Goal: Transaction & Acquisition: Book appointment/travel/reservation

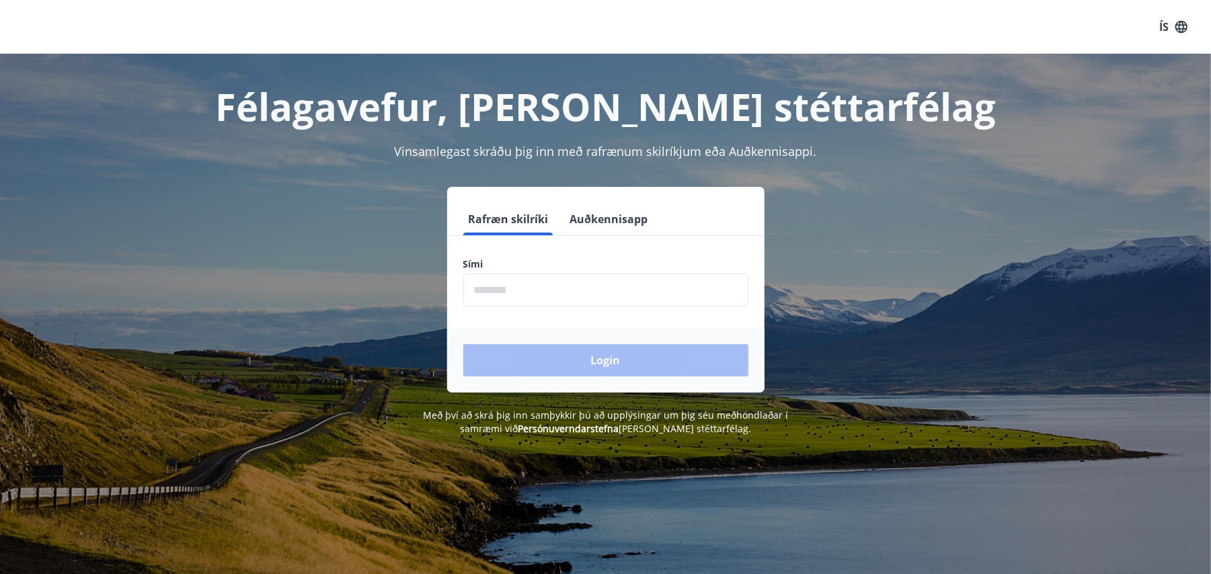
click at [549, 286] on input "phone" at bounding box center [605, 290] width 285 height 33
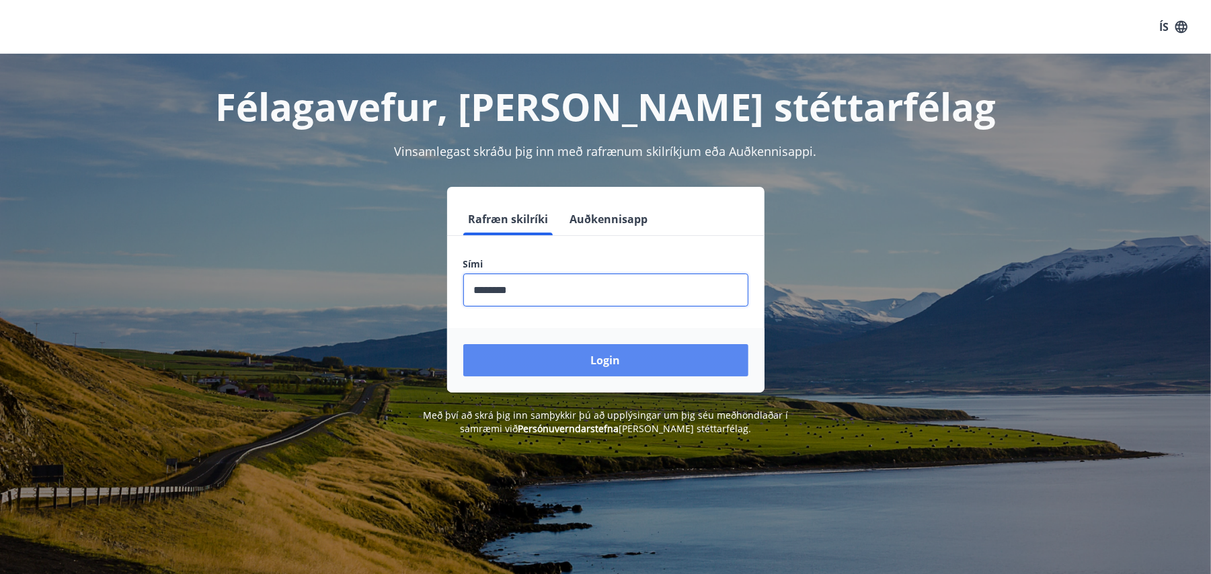
type input "********"
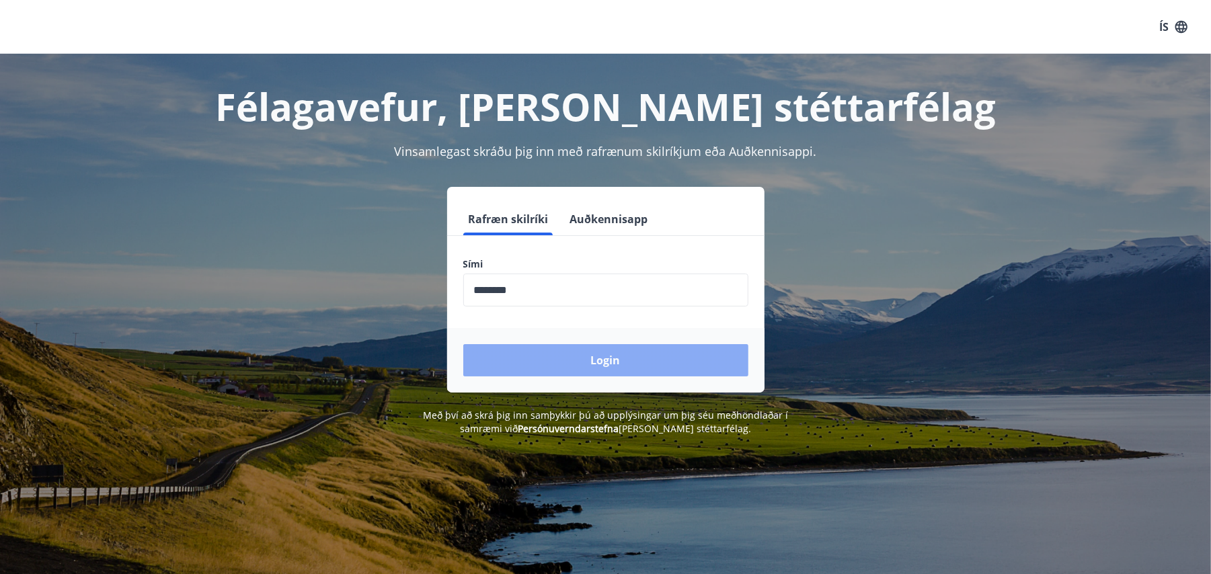
click at [644, 373] on button "Login" at bounding box center [605, 360] width 285 height 32
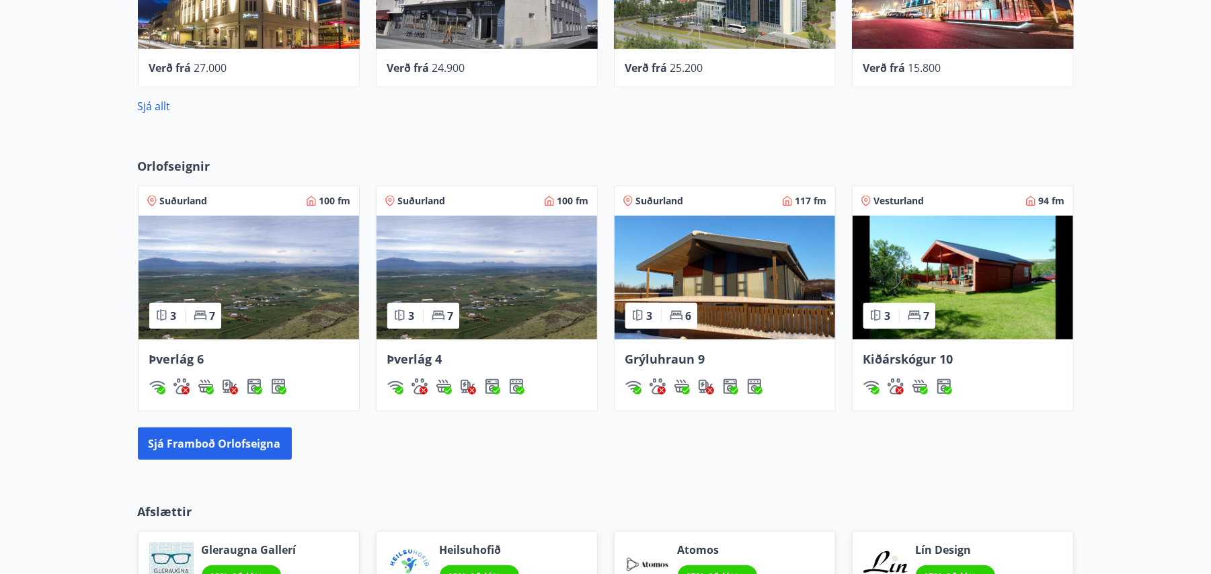
scroll to position [702, 0]
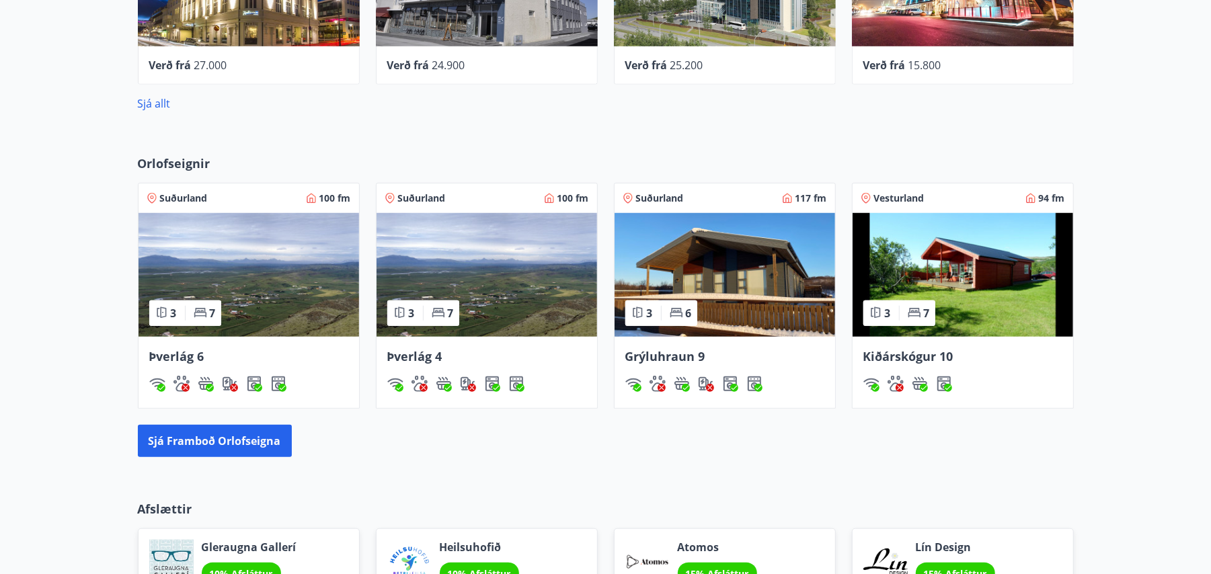
click at [578, 262] on img at bounding box center [487, 275] width 221 height 124
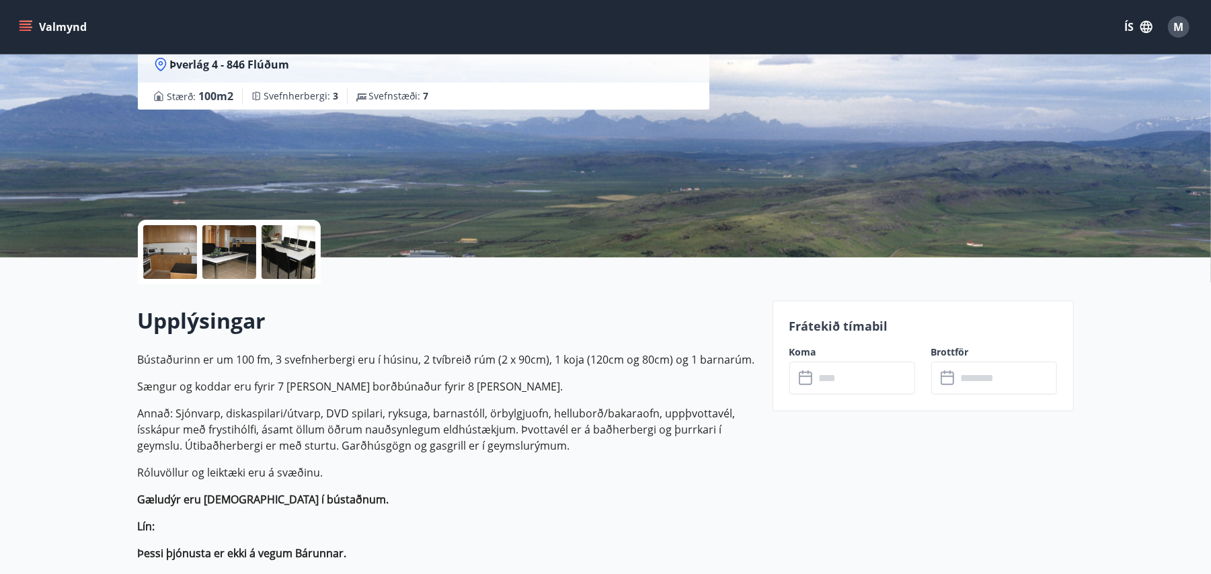
scroll to position [141, 0]
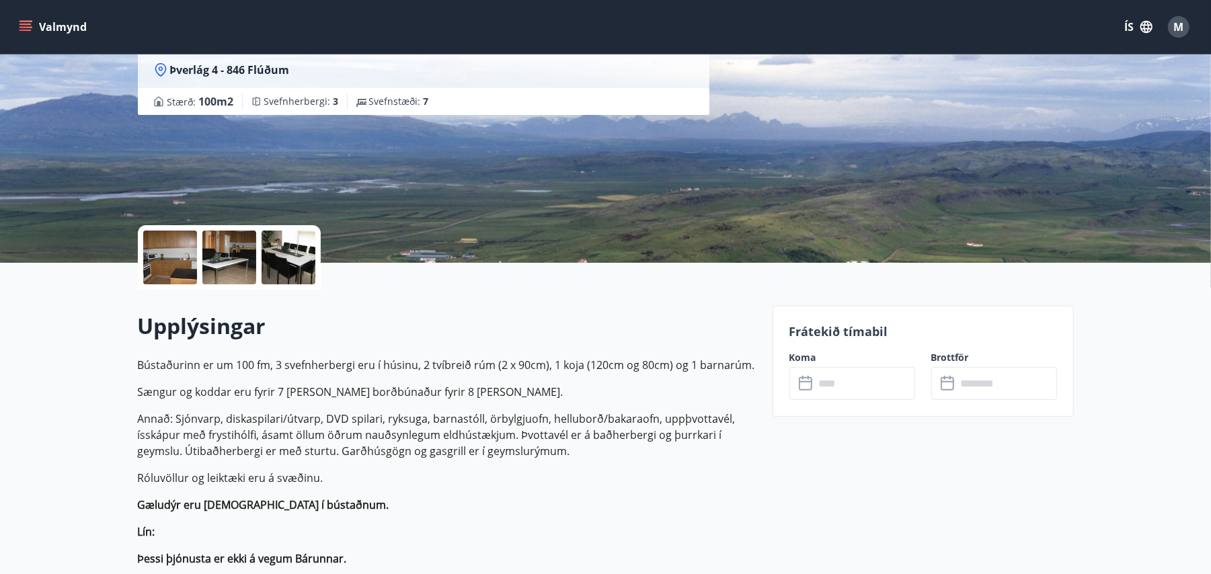
click at [840, 375] on input "text" at bounding box center [865, 383] width 100 height 33
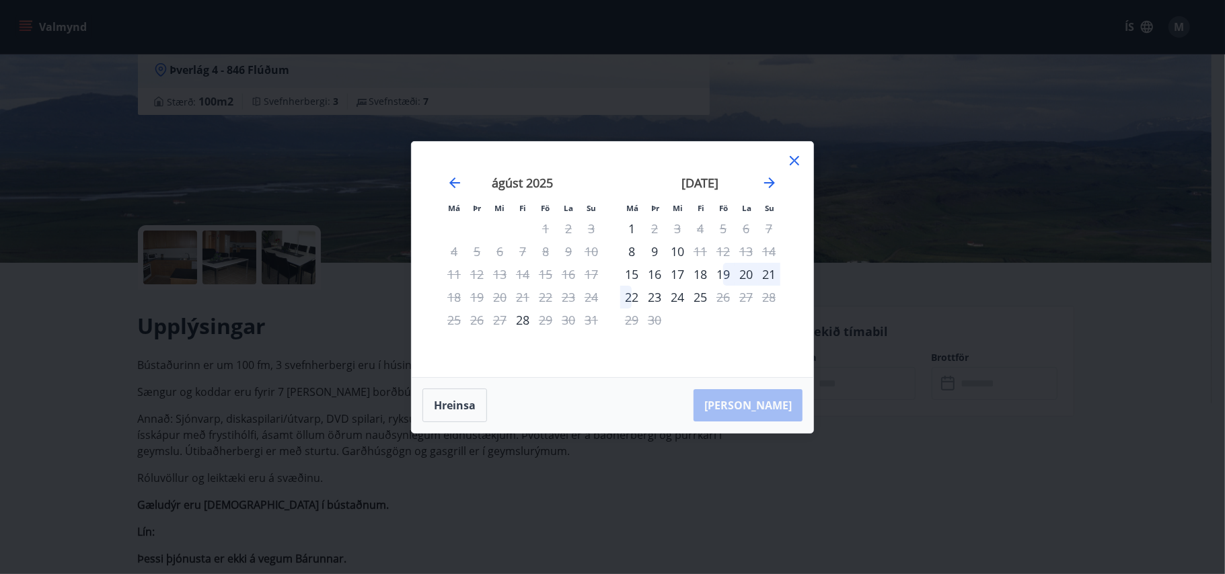
click at [796, 157] on icon at bounding box center [794, 160] width 9 height 9
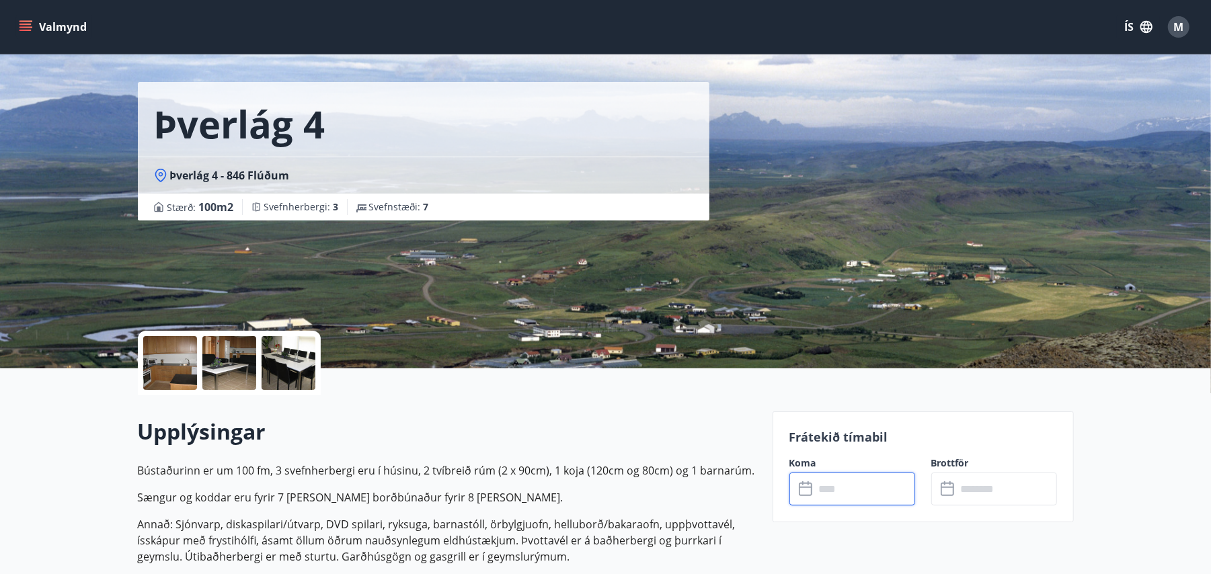
scroll to position [0, 0]
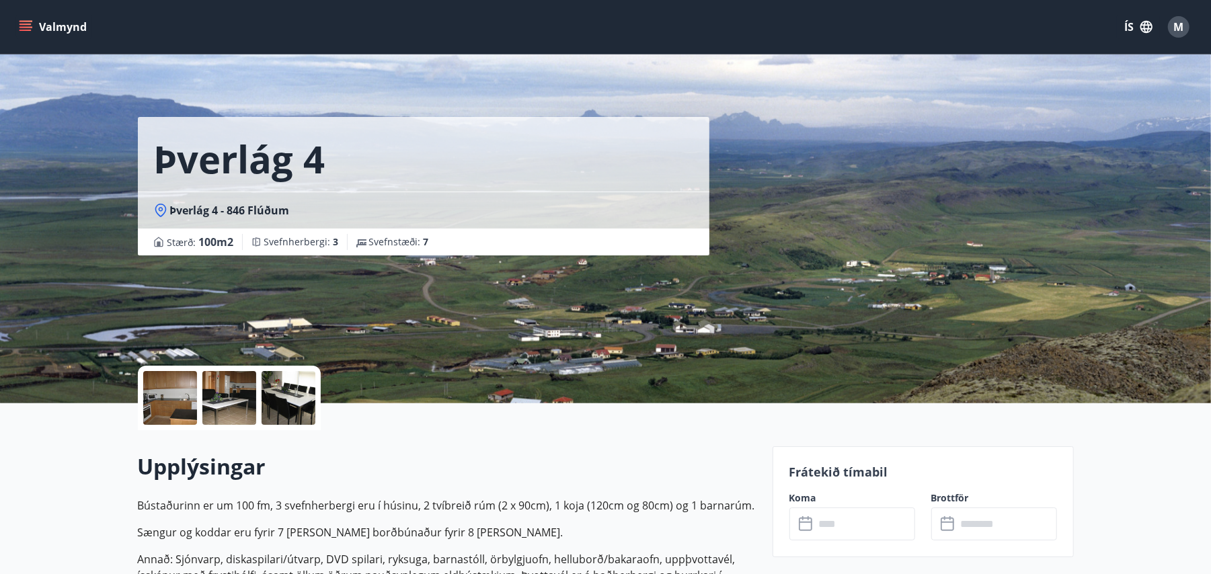
click at [32, 20] on button "Valmynd" at bounding box center [54, 27] width 76 height 24
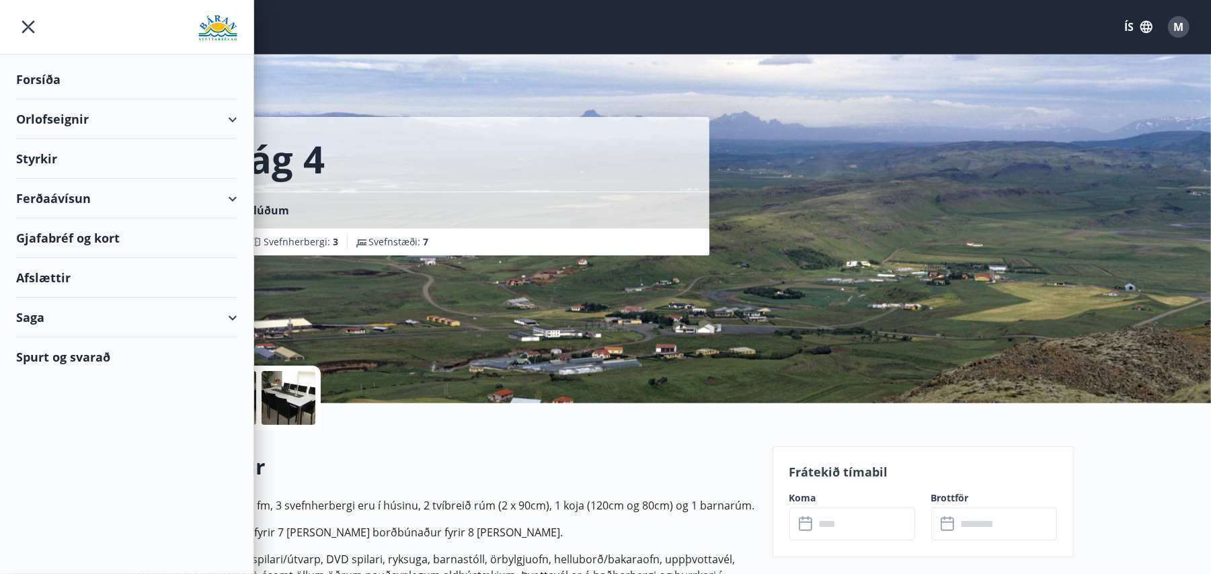
click at [56, 126] on div "Orlofseignir" at bounding box center [126, 120] width 221 height 40
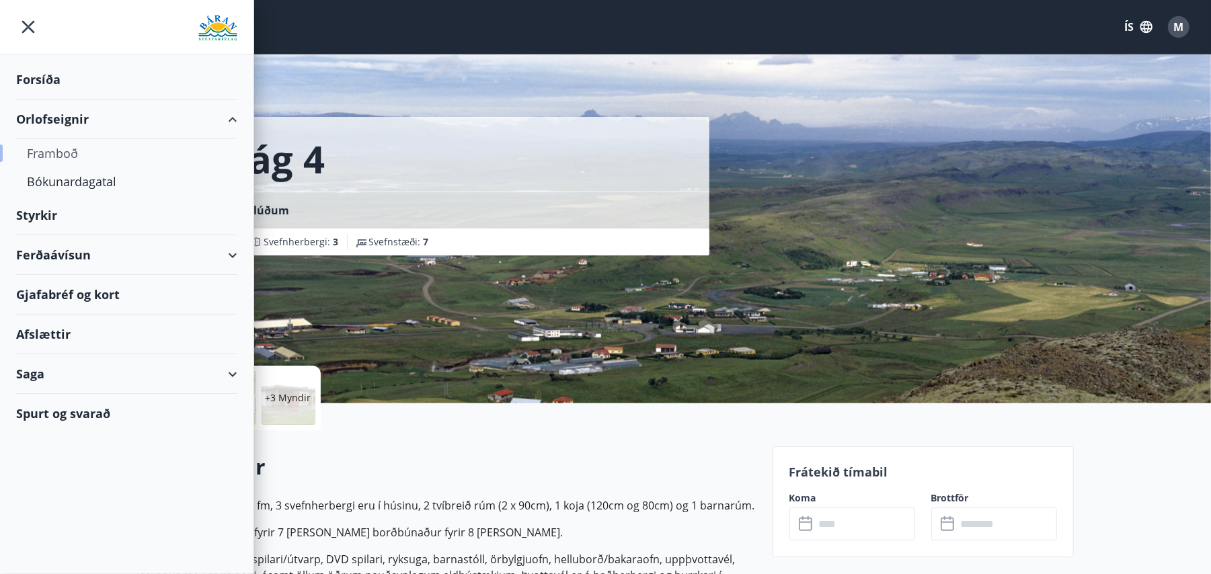
click at [56, 149] on div "Framboð" at bounding box center [127, 153] width 200 height 28
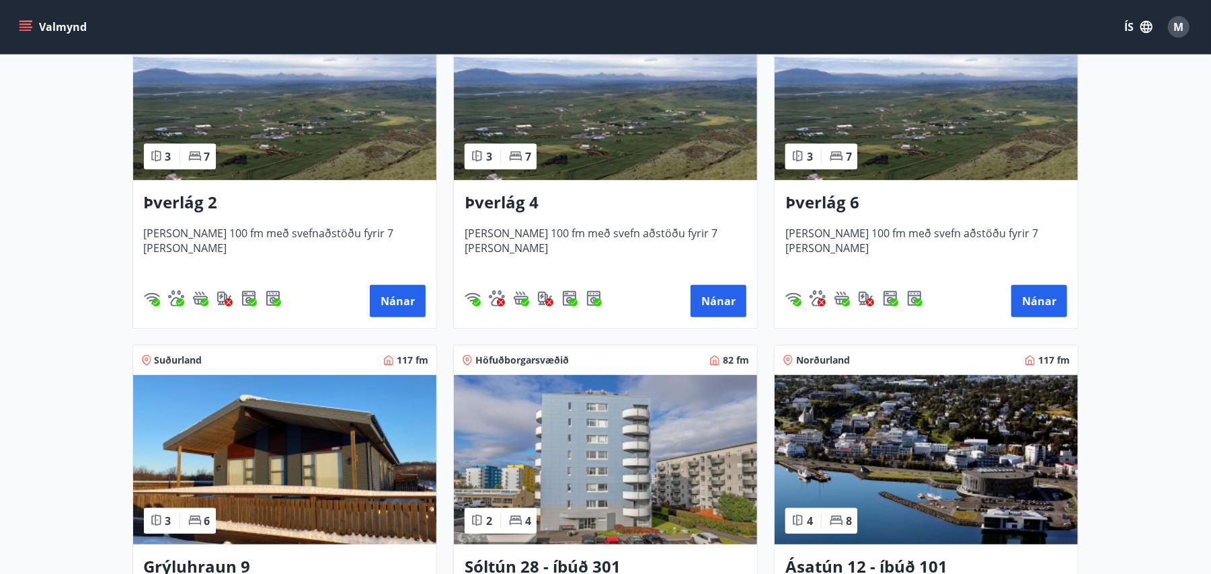
scroll to position [254, 0]
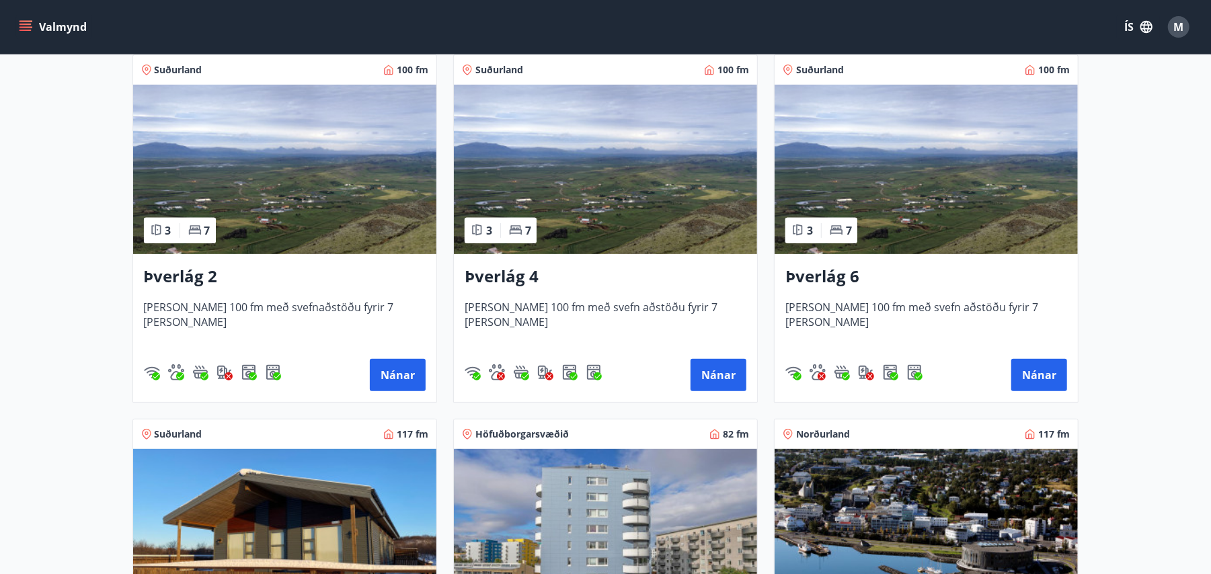
click at [907, 197] on img at bounding box center [926, 169] width 303 height 169
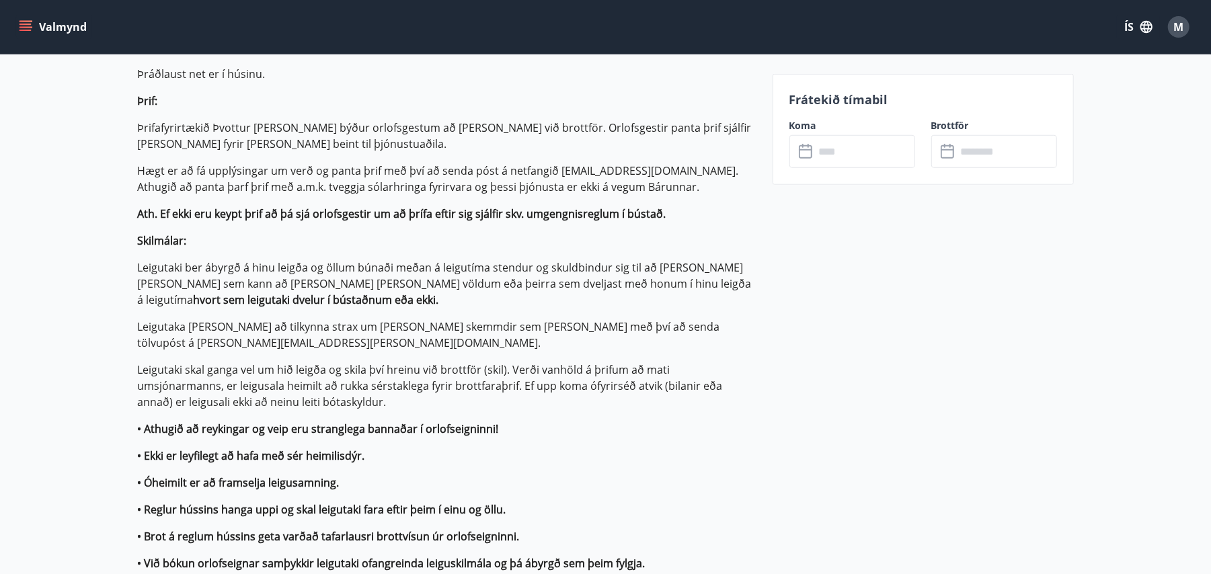
scroll to position [772, 0]
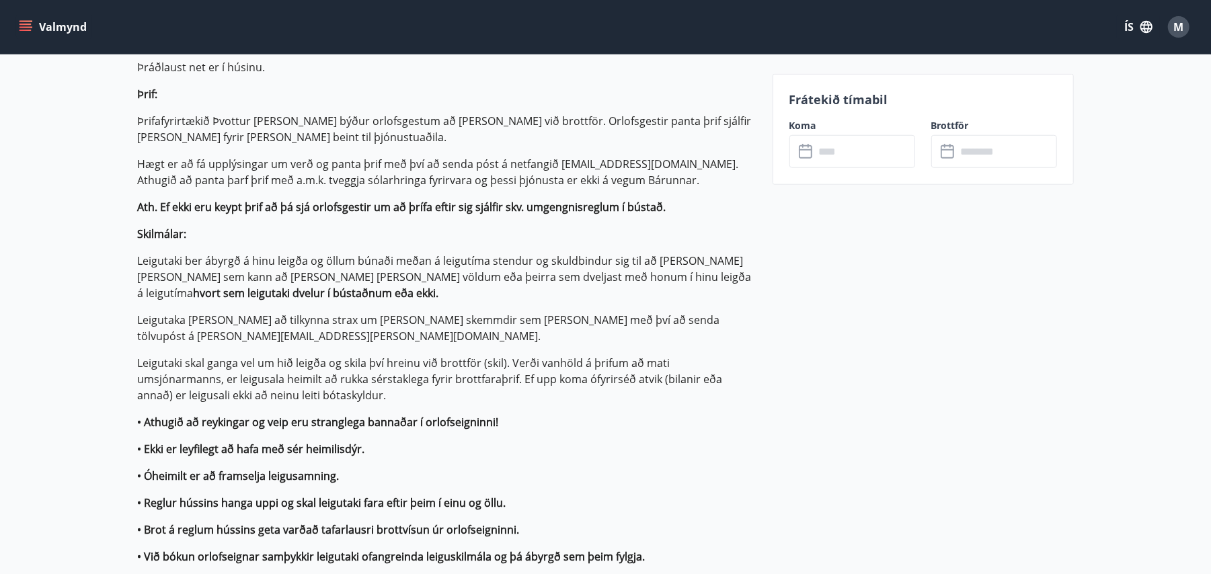
click at [870, 169] on div "Frátekið tímabil Koma ​ ​ Brottför ​ ​" at bounding box center [923, 129] width 301 height 111
click at [846, 159] on input "text" at bounding box center [865, 151] width 100 height 33
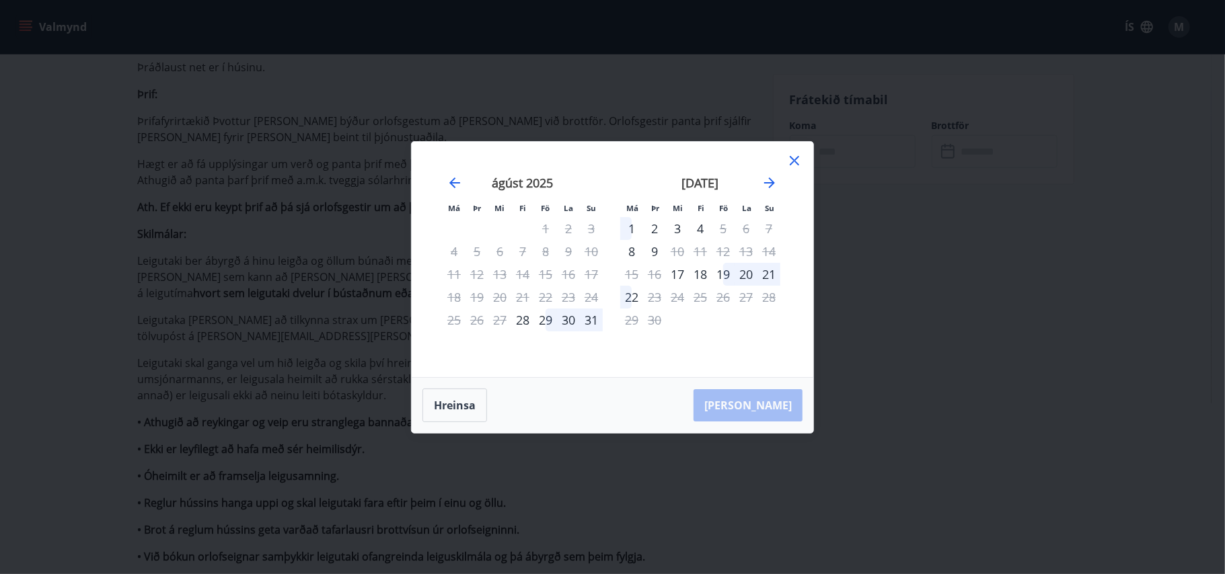
click at [790, 167] on icon at bounding box center [794, 161] width 16 height 16
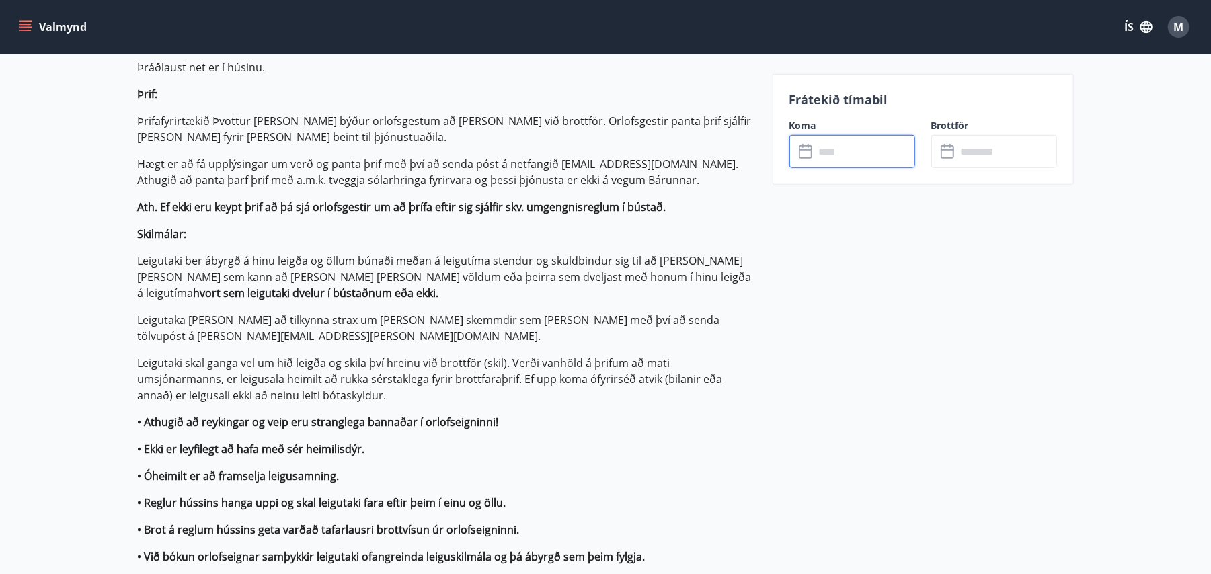
scroll to position [270, 0]
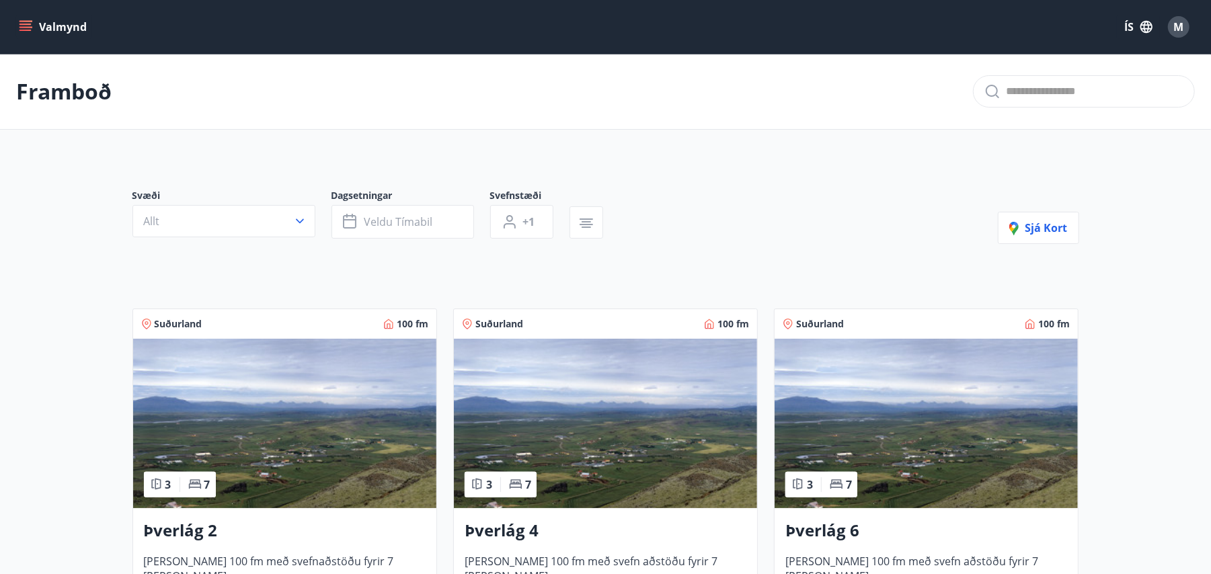
click at [239, 385] on img at bounding box center [284, 423] width 303 height 169
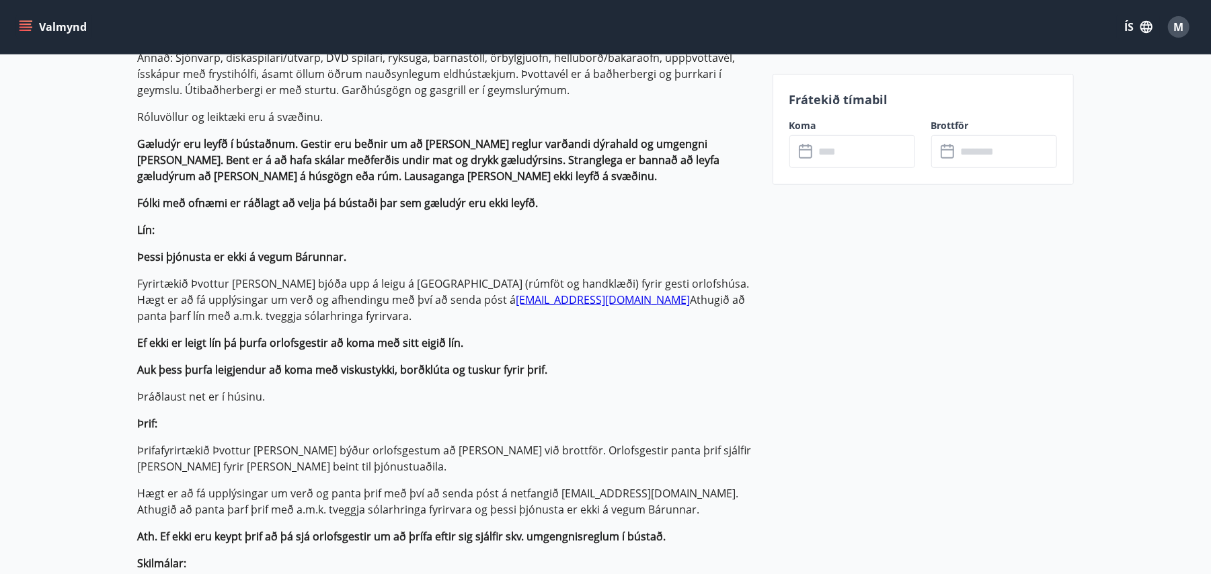
scroll to position [496, 0]
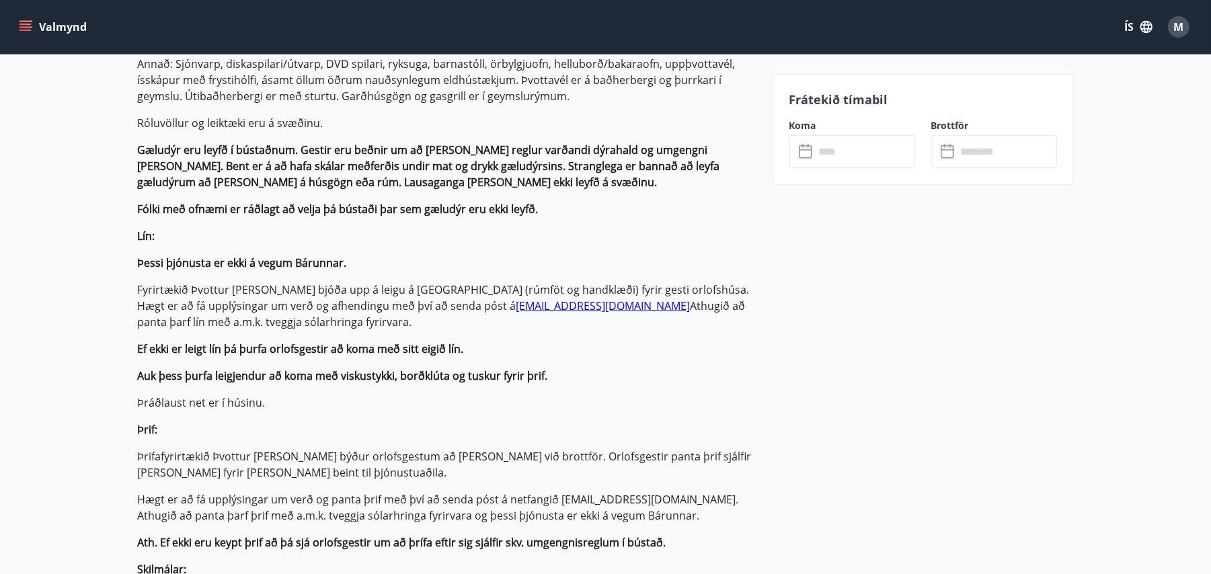
click at [843, 154] on input "text" at bounding box center [865, 151] width 100 height 33
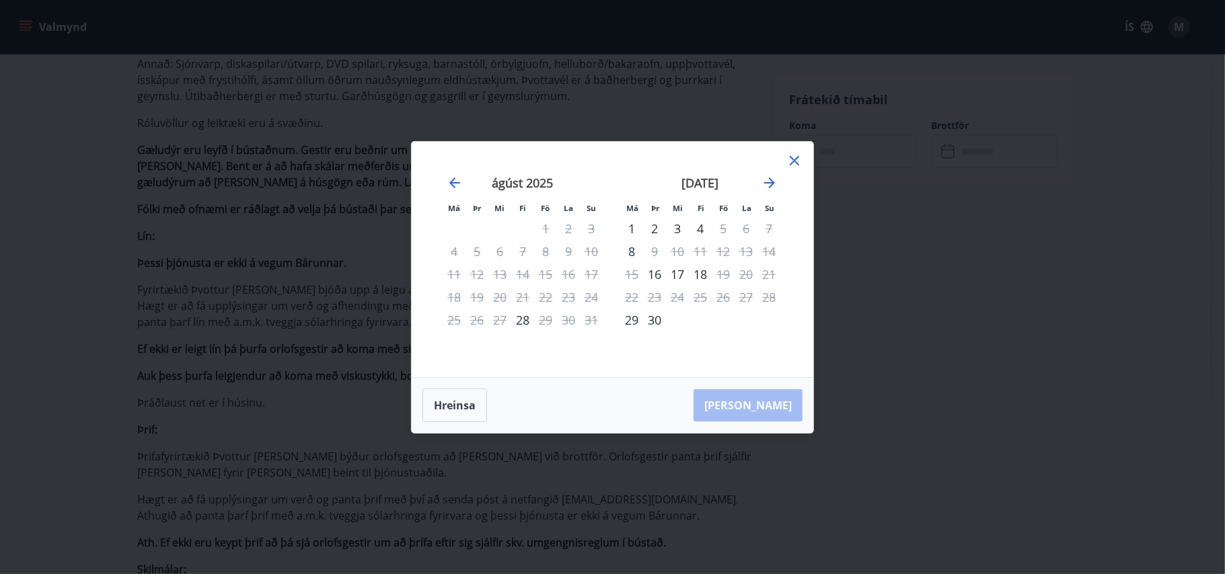
click at [792, 160] on icon at bounding box center [794, 161] width 16 height 16
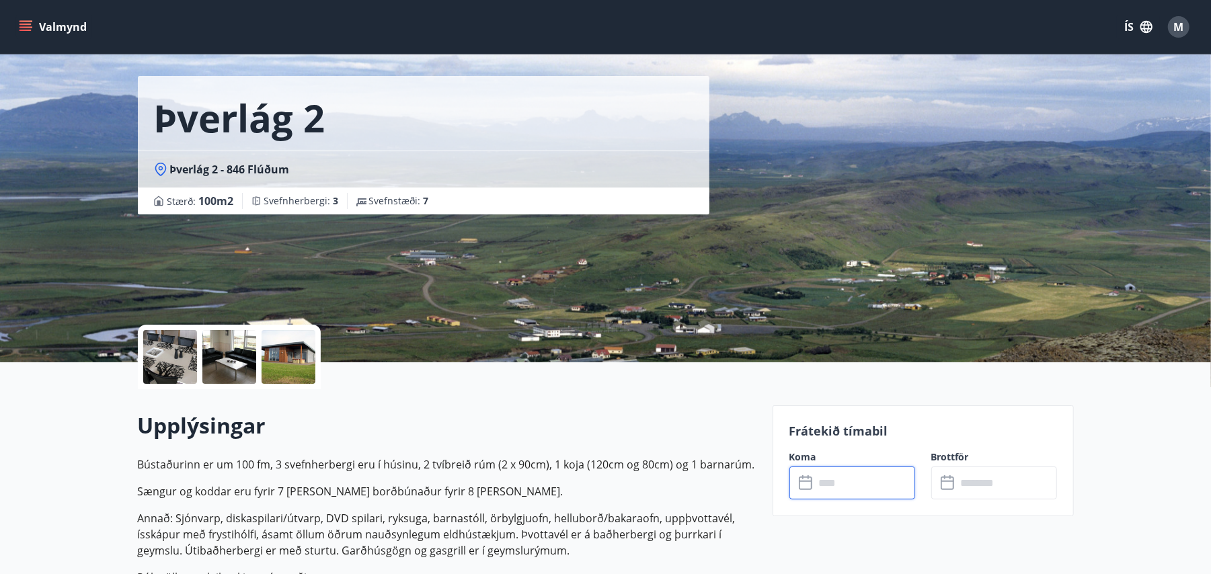
scroll to position [0, 0]
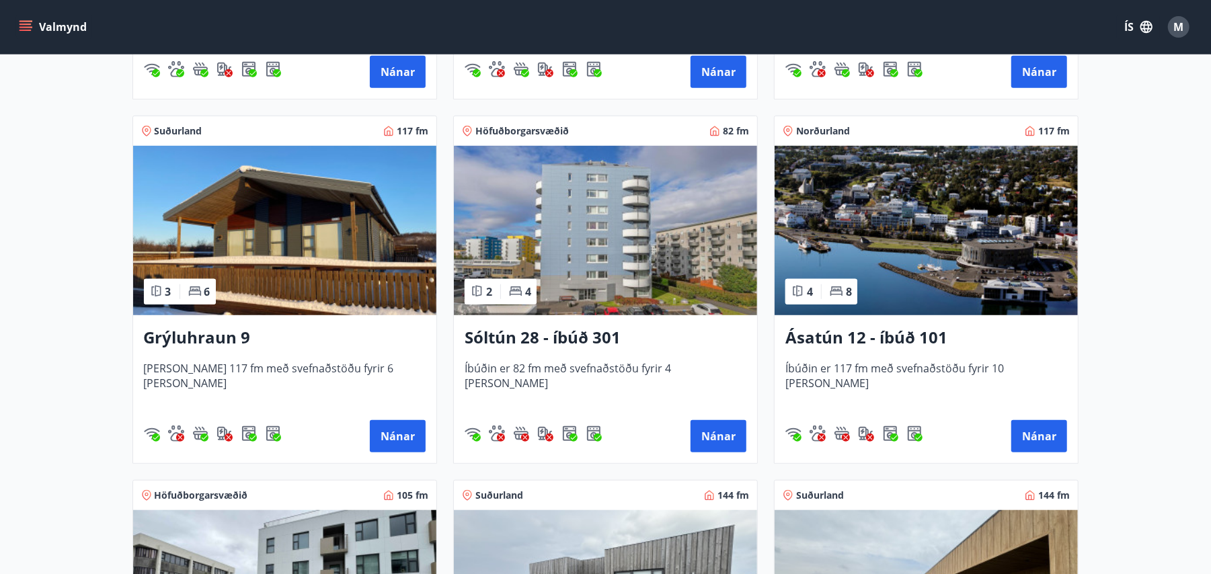
scroll to position [561, 0]
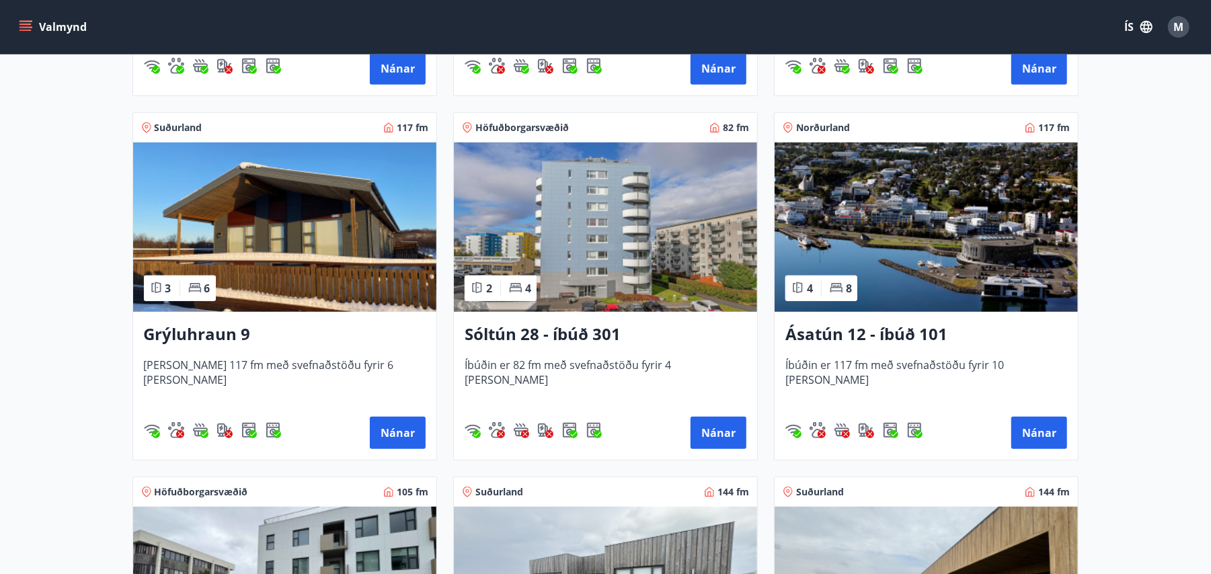
click at [299, 223] on img at bounding box center [284, 227] width 303 height 169
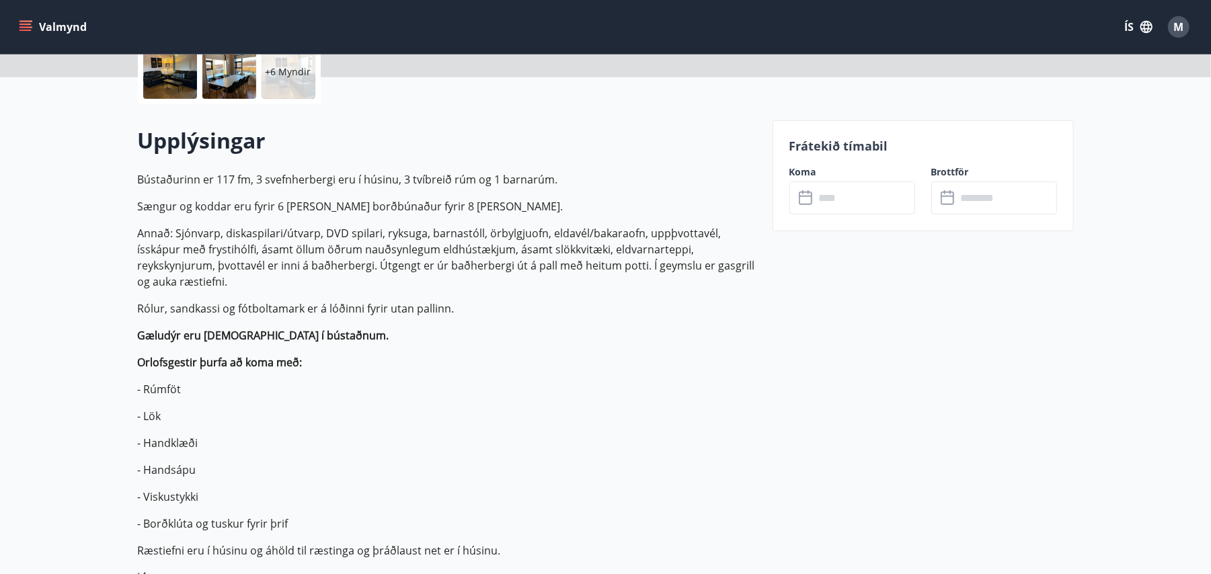
scroll to position [235, 0]
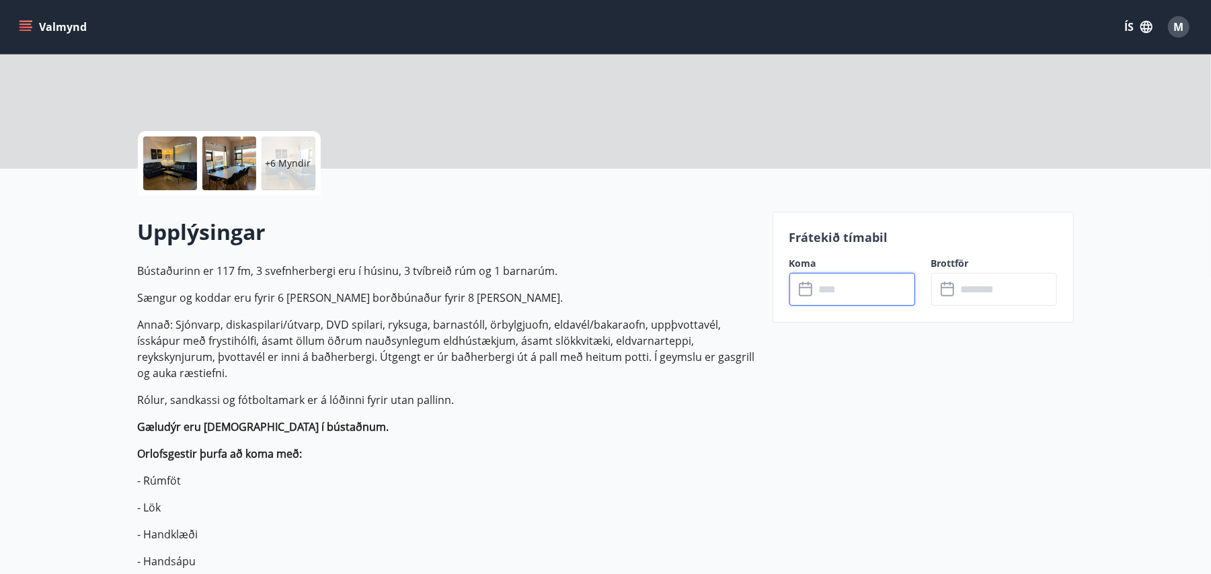
click at [823, 285] on input "text" at bounding box center [865, 289] width 100 height 33
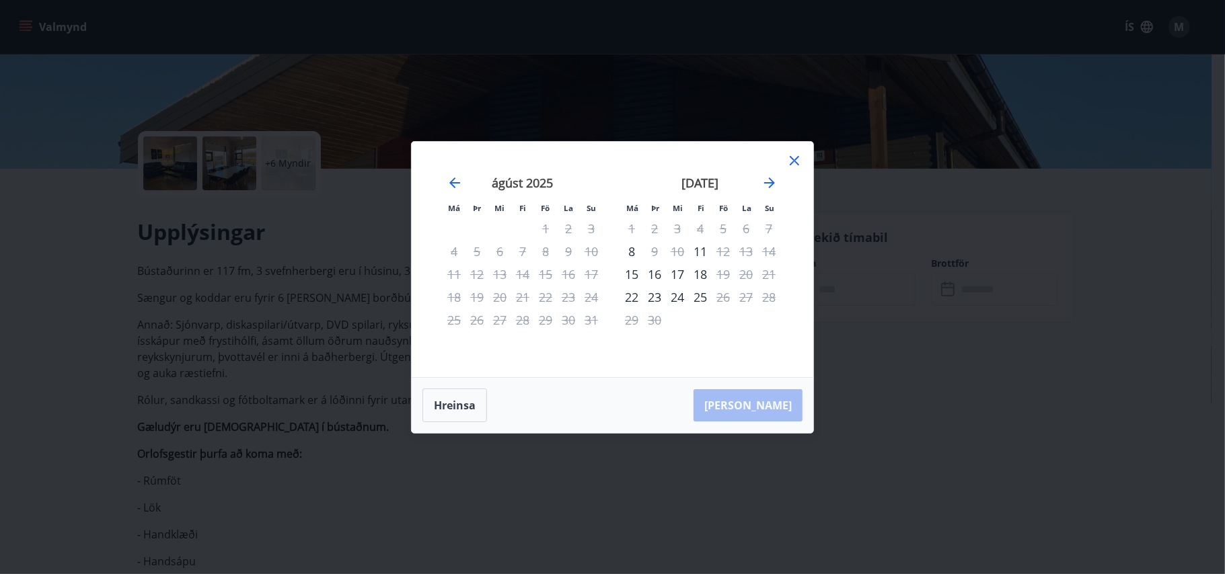
click at [800, 154] on icon at bounding box center [794, 161] width 16 height 16
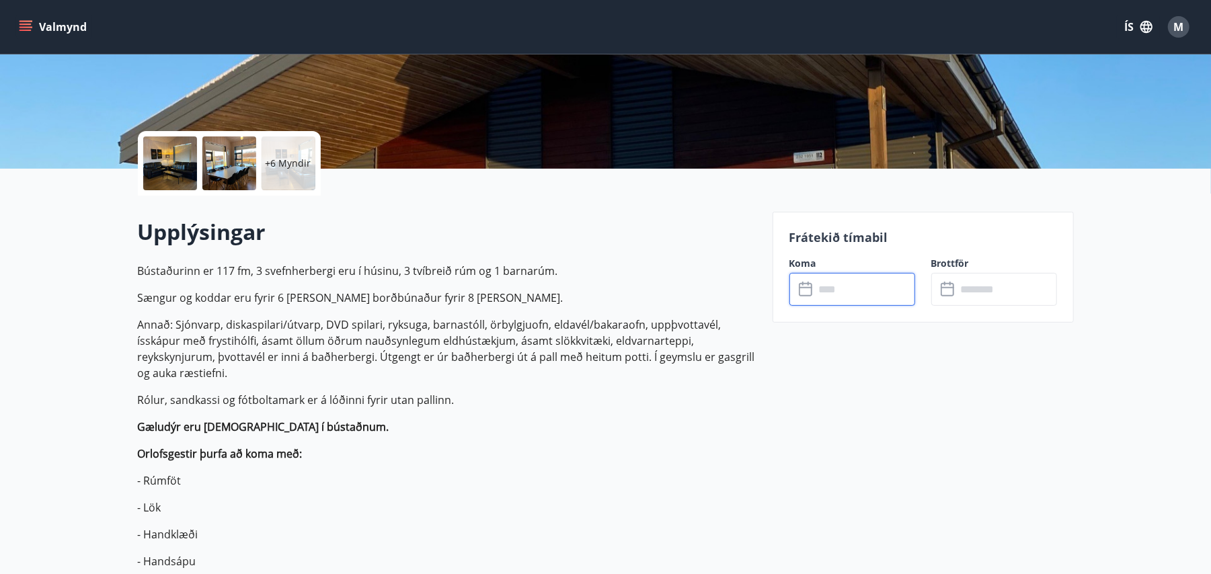
scroll to position [0, 0]
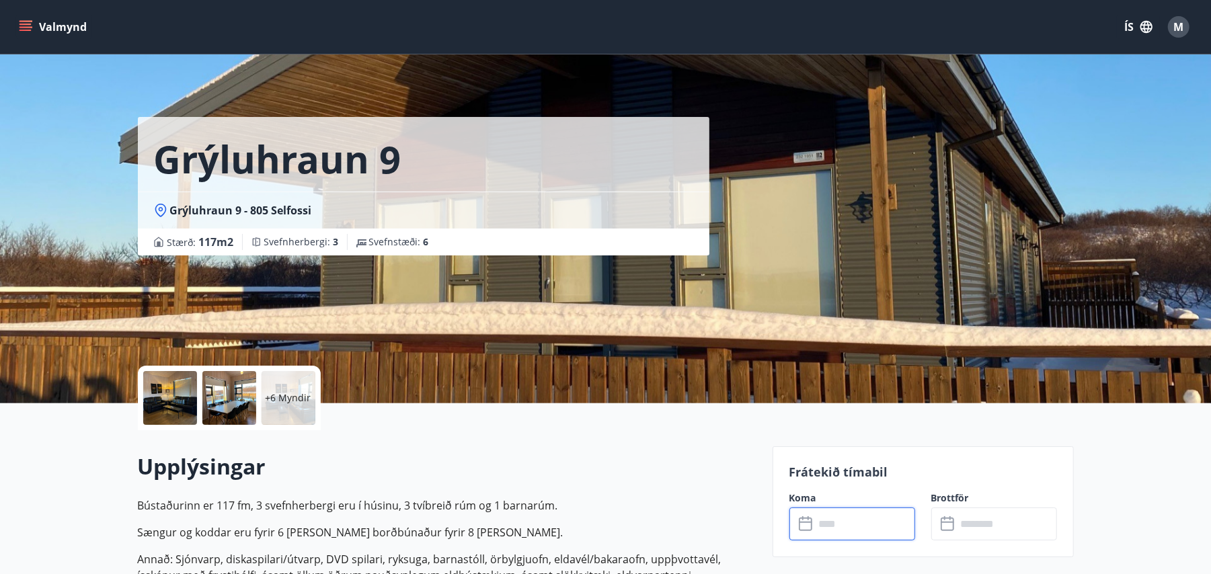
click at [24, 23] on icon "menu" at bounding box center [25, 26] width 13 height 13
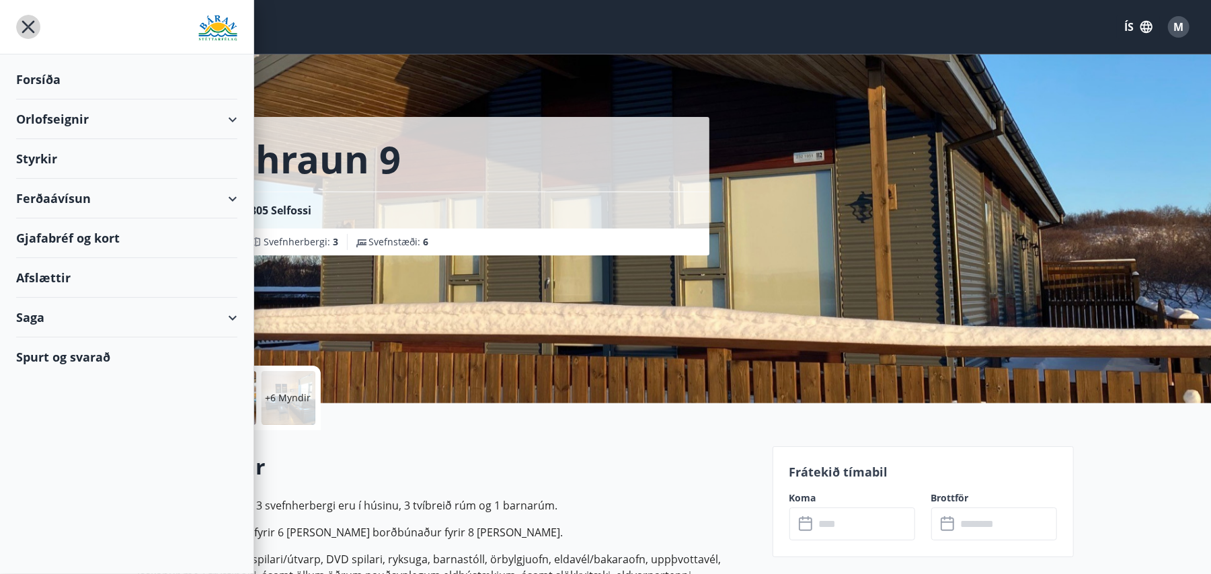
click at [24, 23] on icon "menu" at bounding box center [28, 27] width 13 height 13
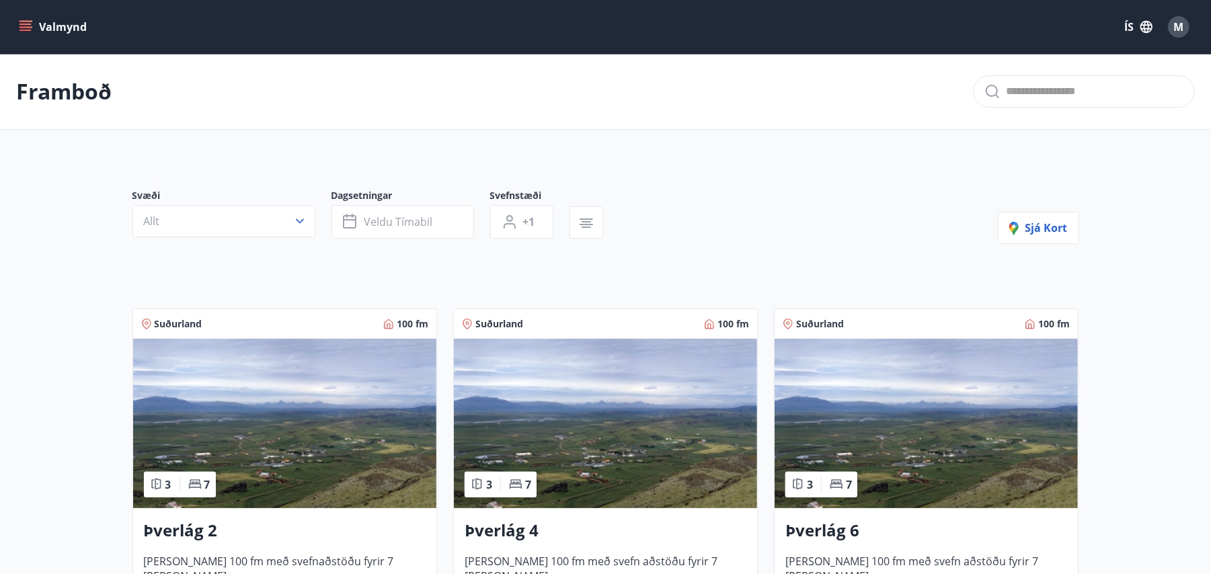
click at [705, 456] on img at bounding box center [605, 423] width 303 height 169
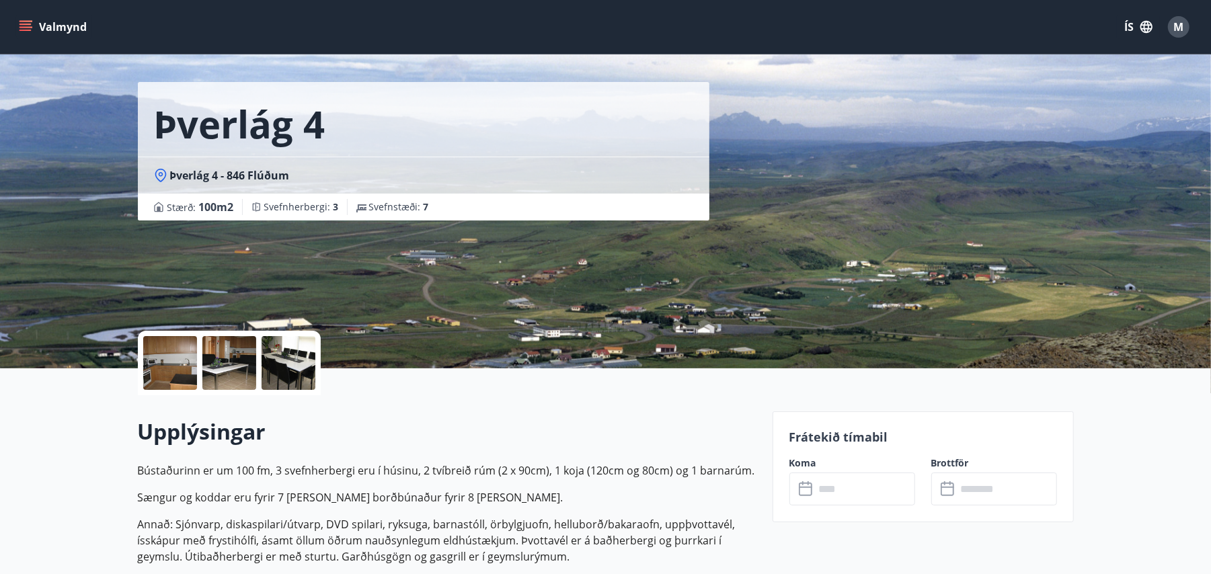
scroll to position [41, 0]
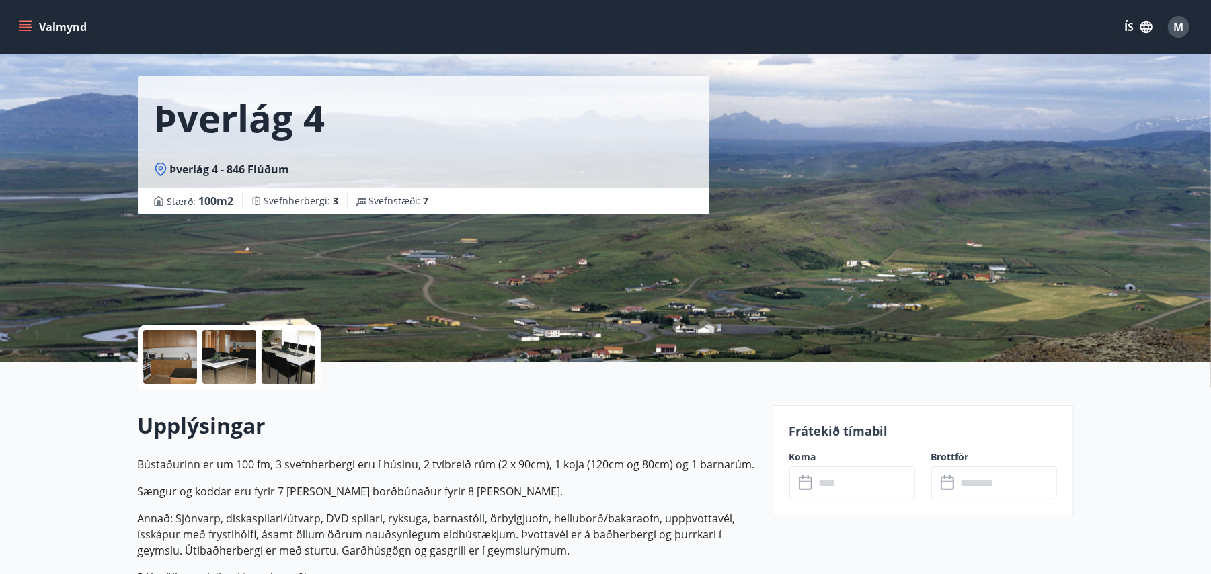
click at [857, 486] on input "text" at bounding box center [865, 483] width 100 height 33
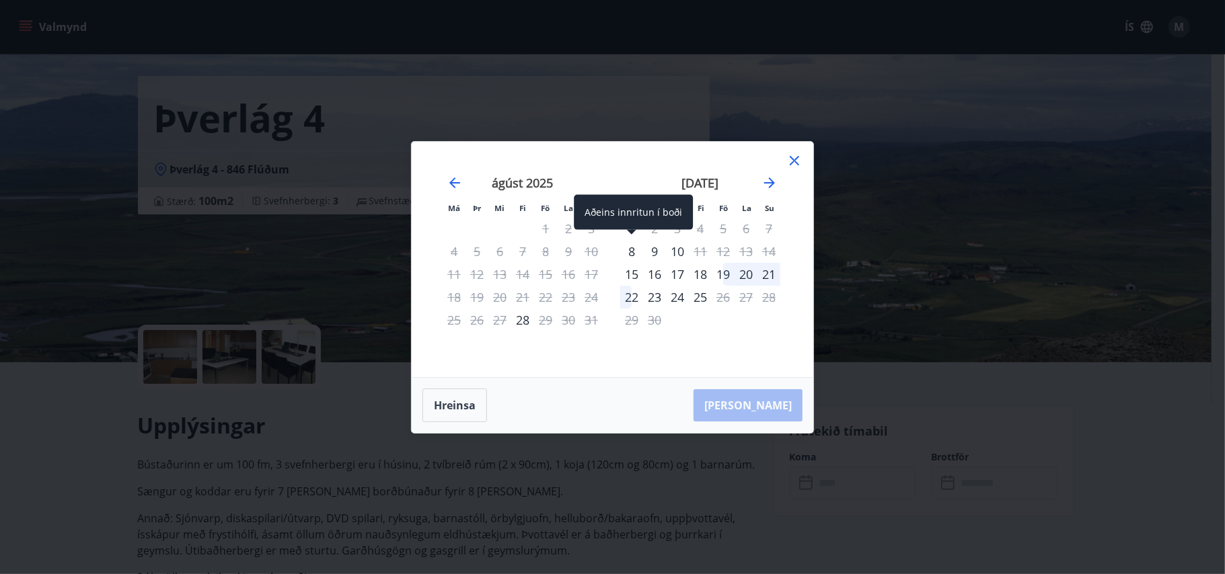
click at [630, 249] on div "8" at bounding box center [631, 251] width 23 height 23
click at [673, 249] on div "10" at bounding box center [677, 251] width 23 height 23
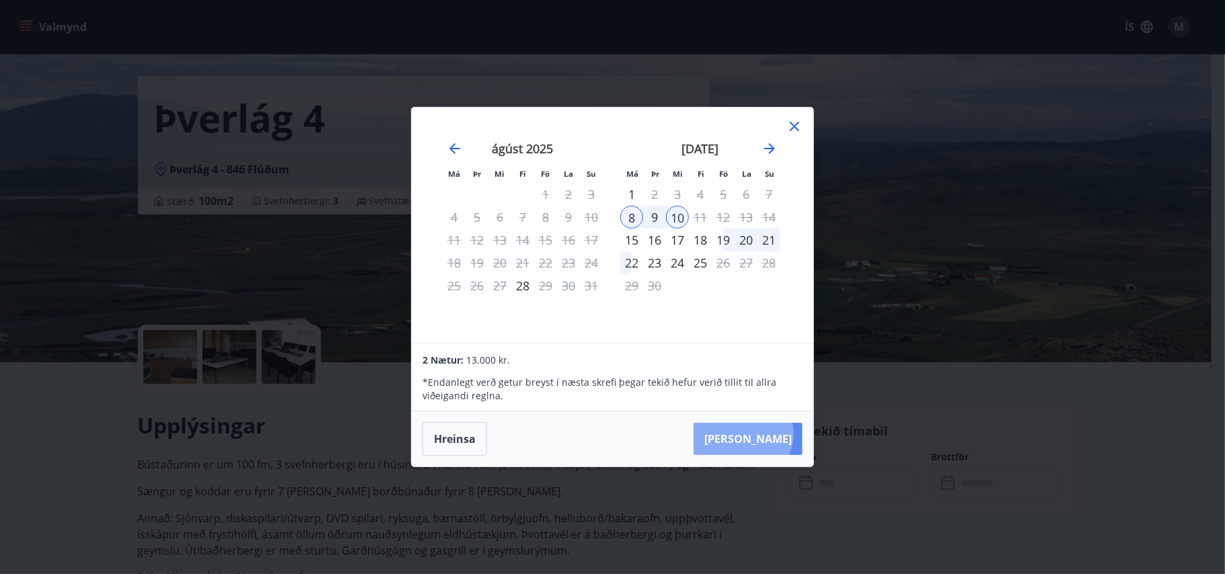
click at [783, 434] on button "[PERSON_NAME]" at bounding box center [747, 439] width 109 height 32
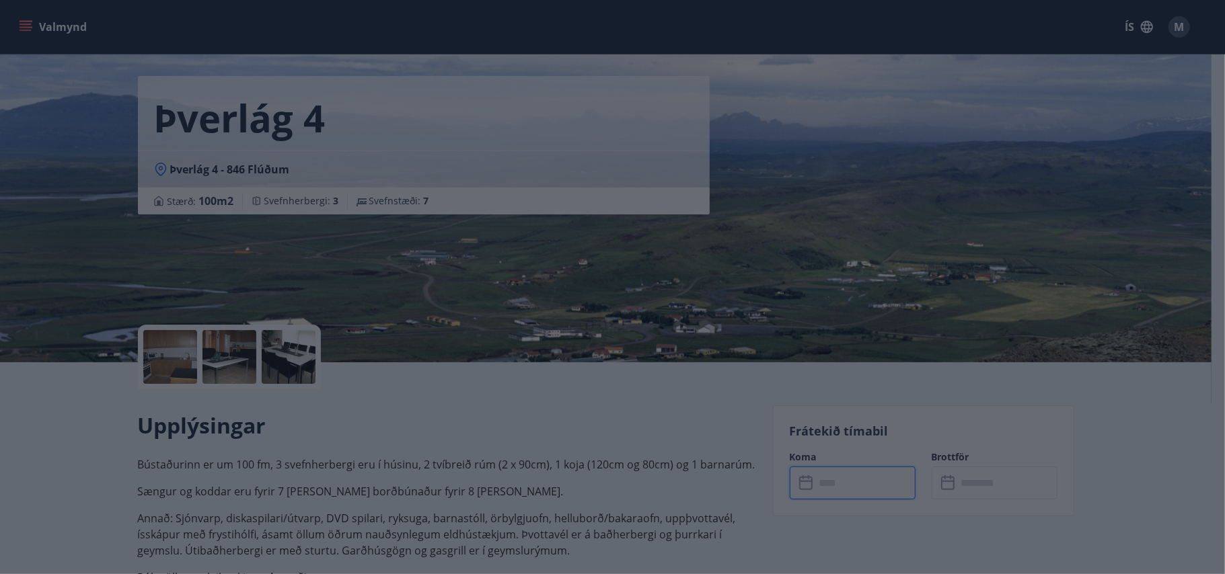
type input "******"
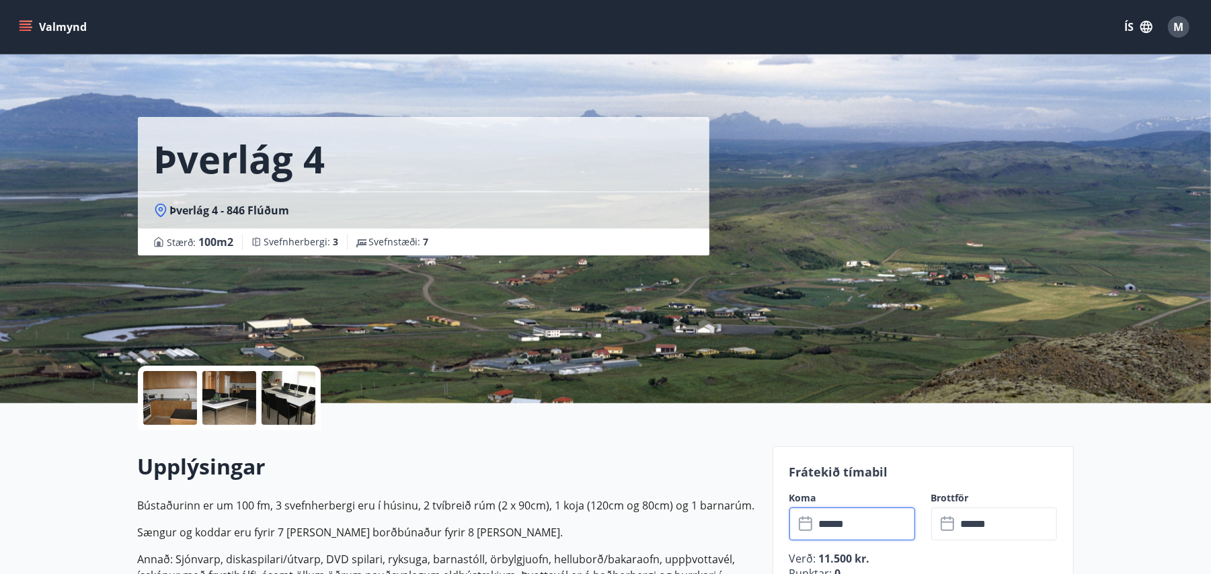
scroll to position [304, 0]
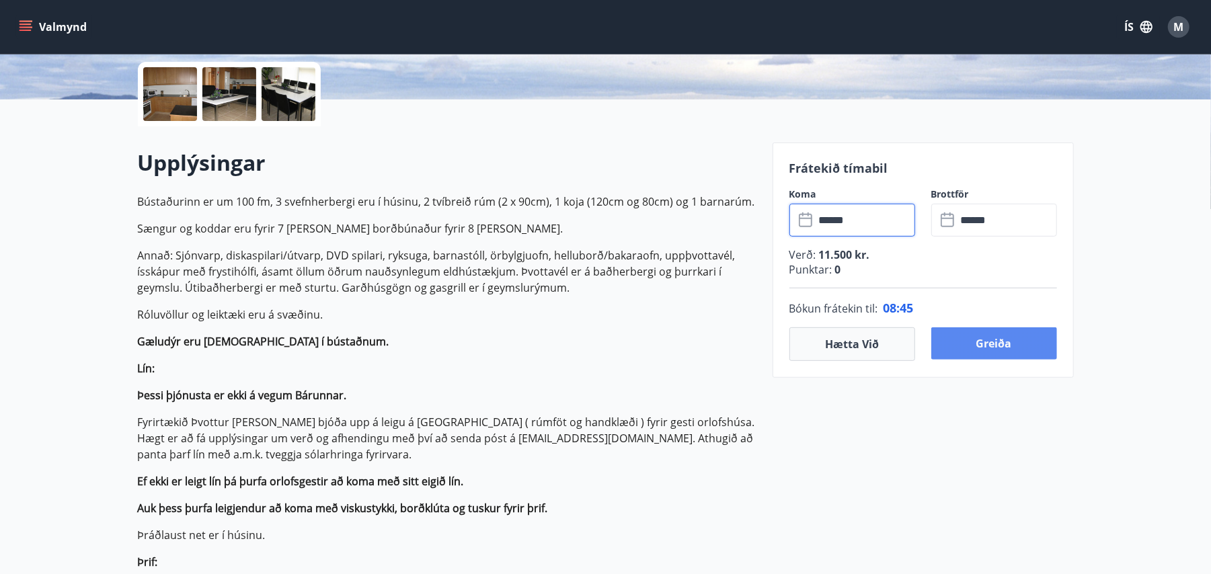
click at [1018, 343] on button "Greiða" at bounding box center [994, 344] width 126 height 32
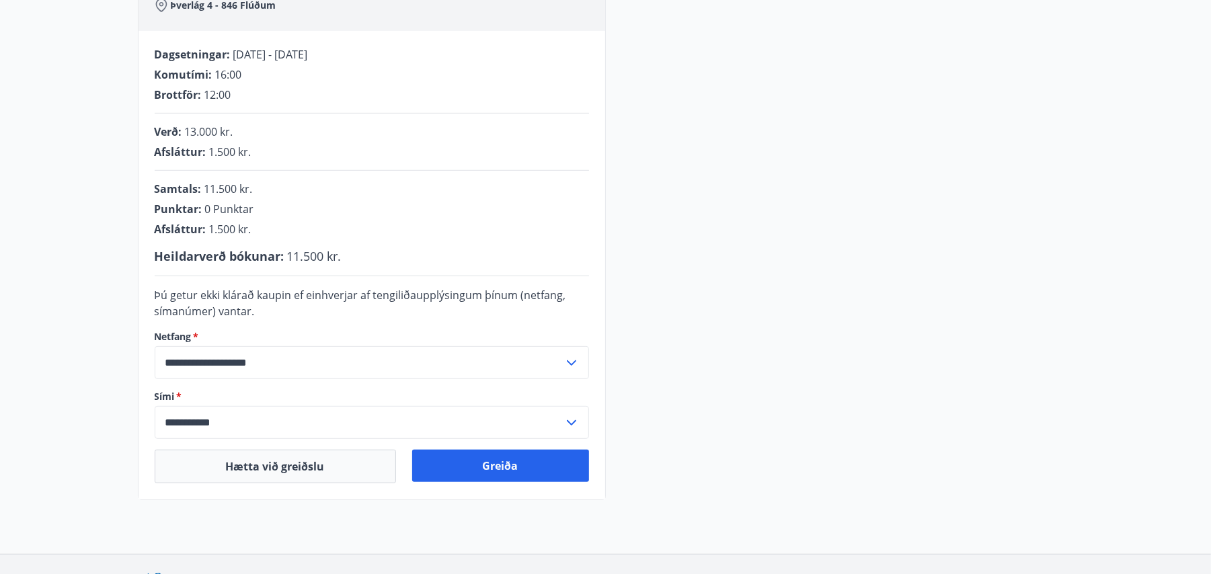
scroll to position [210, 0]
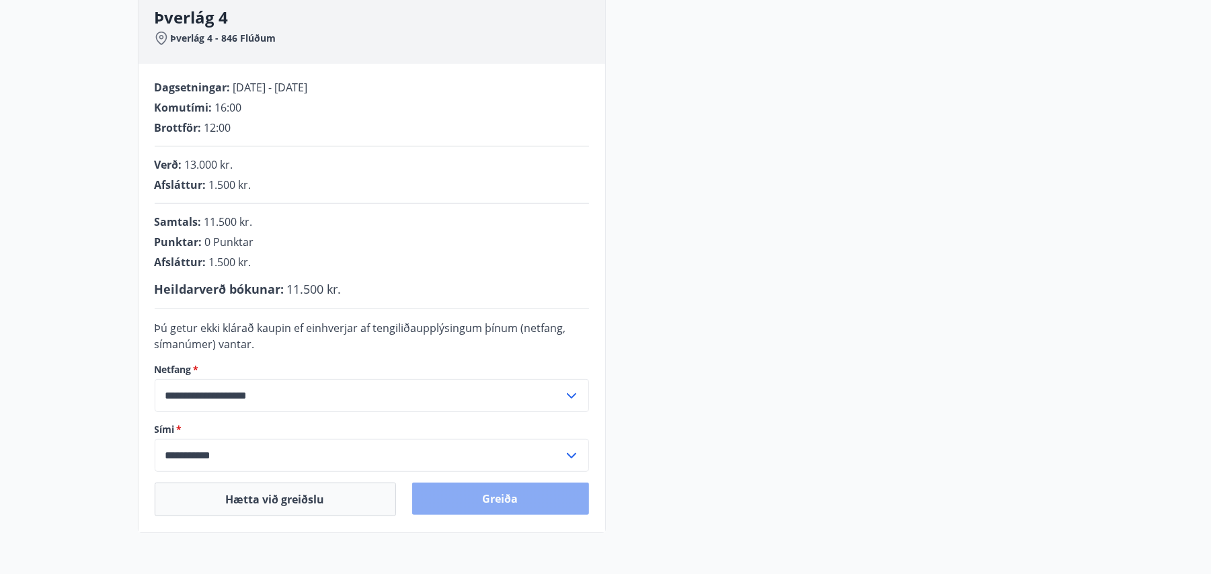
click at [512, 498] on button "Greiða" at bounding box center [500, 499] width 177 height 32
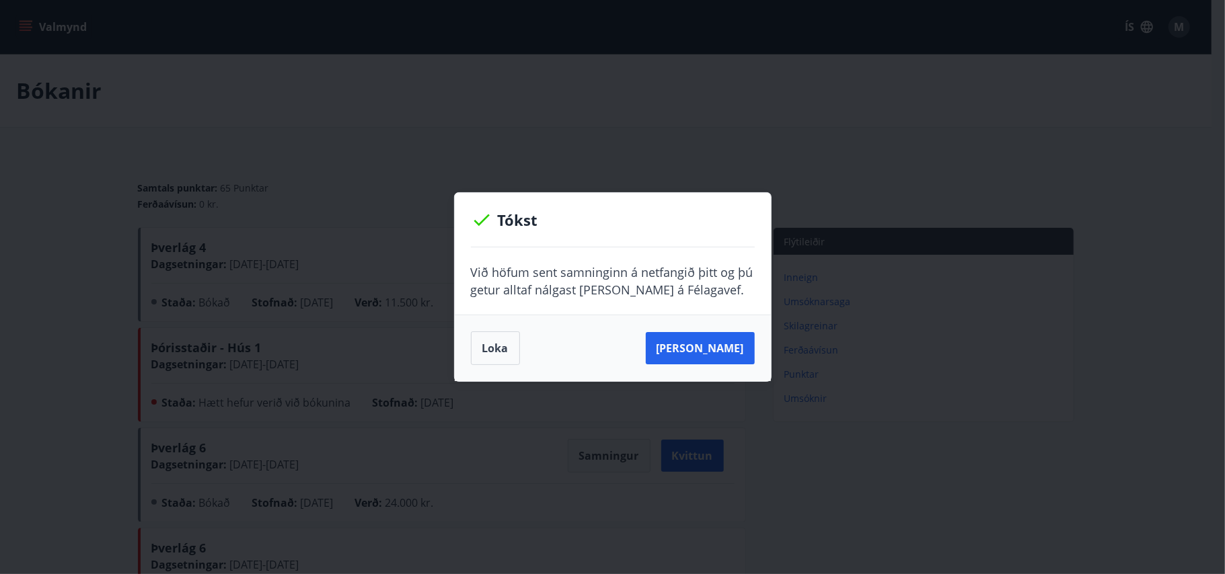
click at [630, 291] on p "Við höfum sent samninginn á netfangið þitt og þú getur alltaf nálgast hann á Fé…" at bounding box center [613, 281] width 284 height 35
click at [719, 351] on button "Sjá samning" at bounding box center [700, 348] width 109 height 32
